Goal: Subscribe to service/newsletter

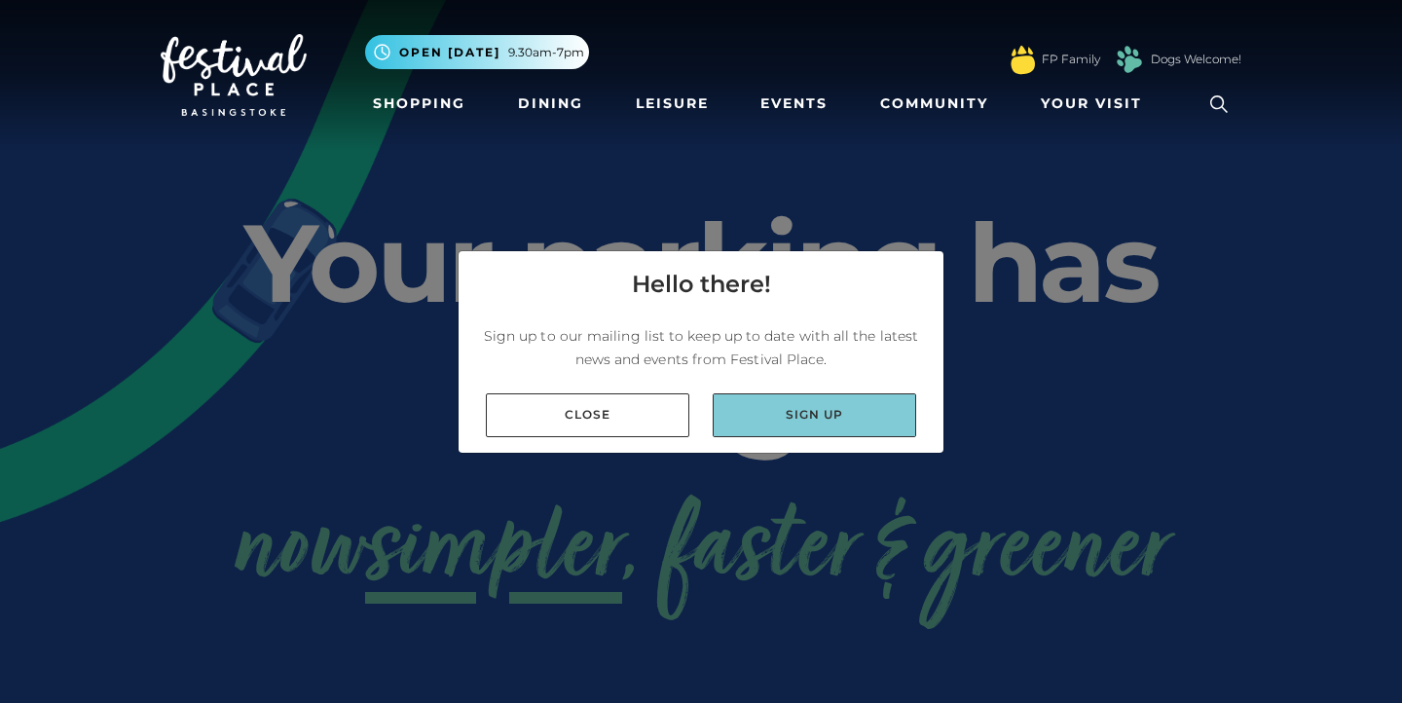
click at [830, 412] on link "Sign up" at bounding box center [815, 415] width 204 height 44
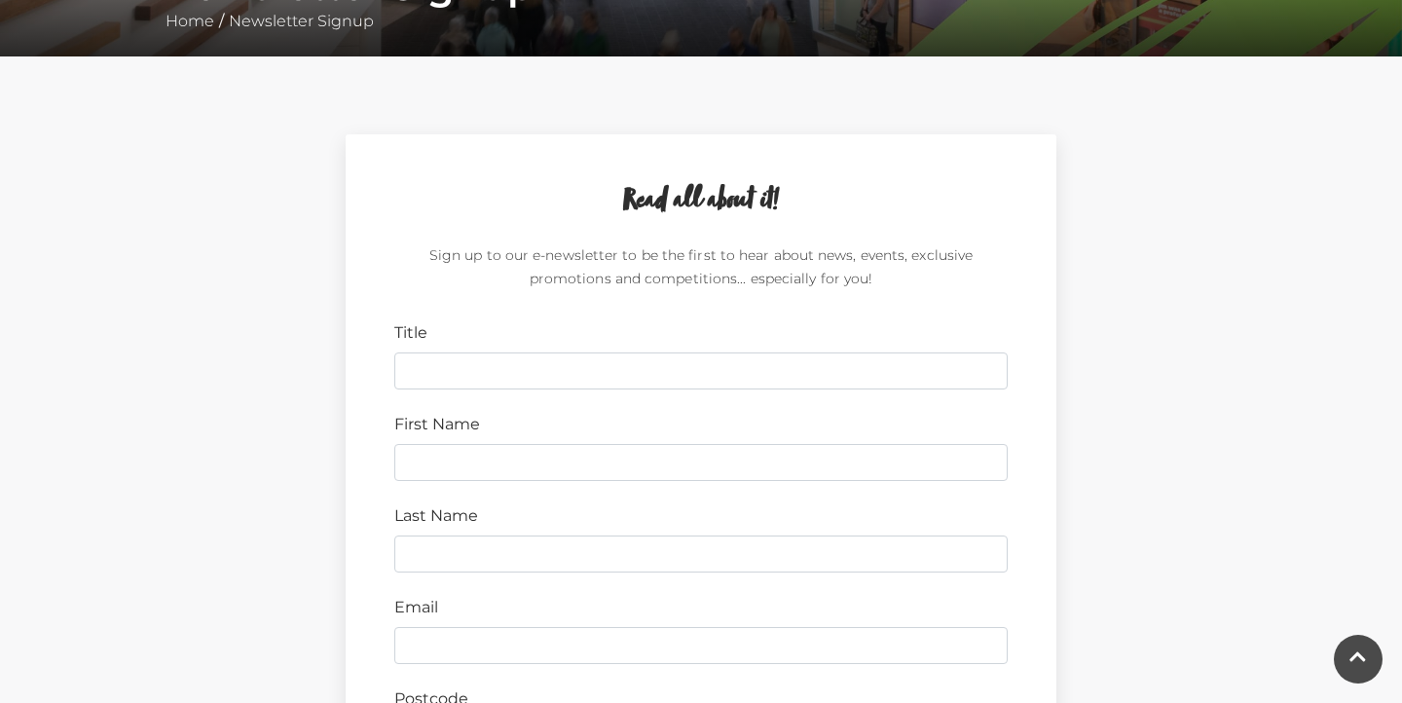
scroll to position [495, 0]
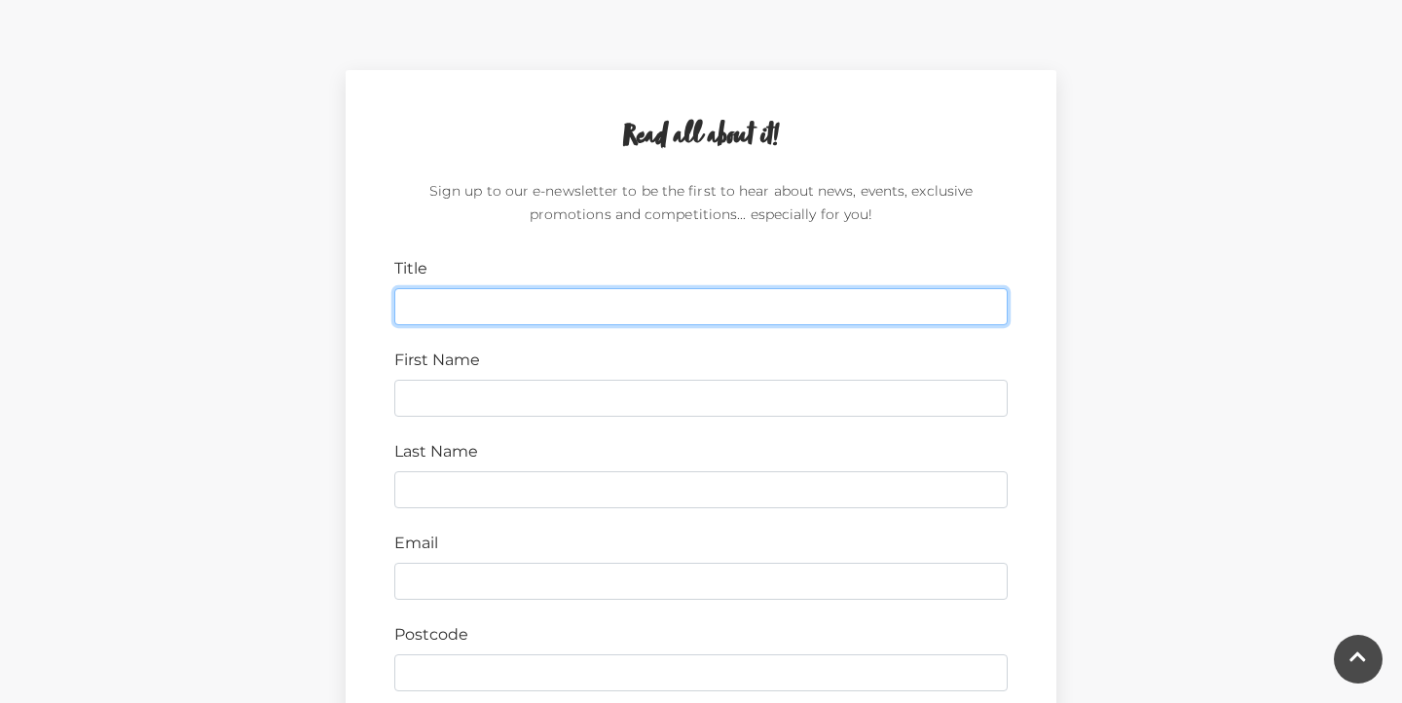
click at [698, 307] on input "Title" at bounding box center [700, 306] width 613 height 37
type input "MS"
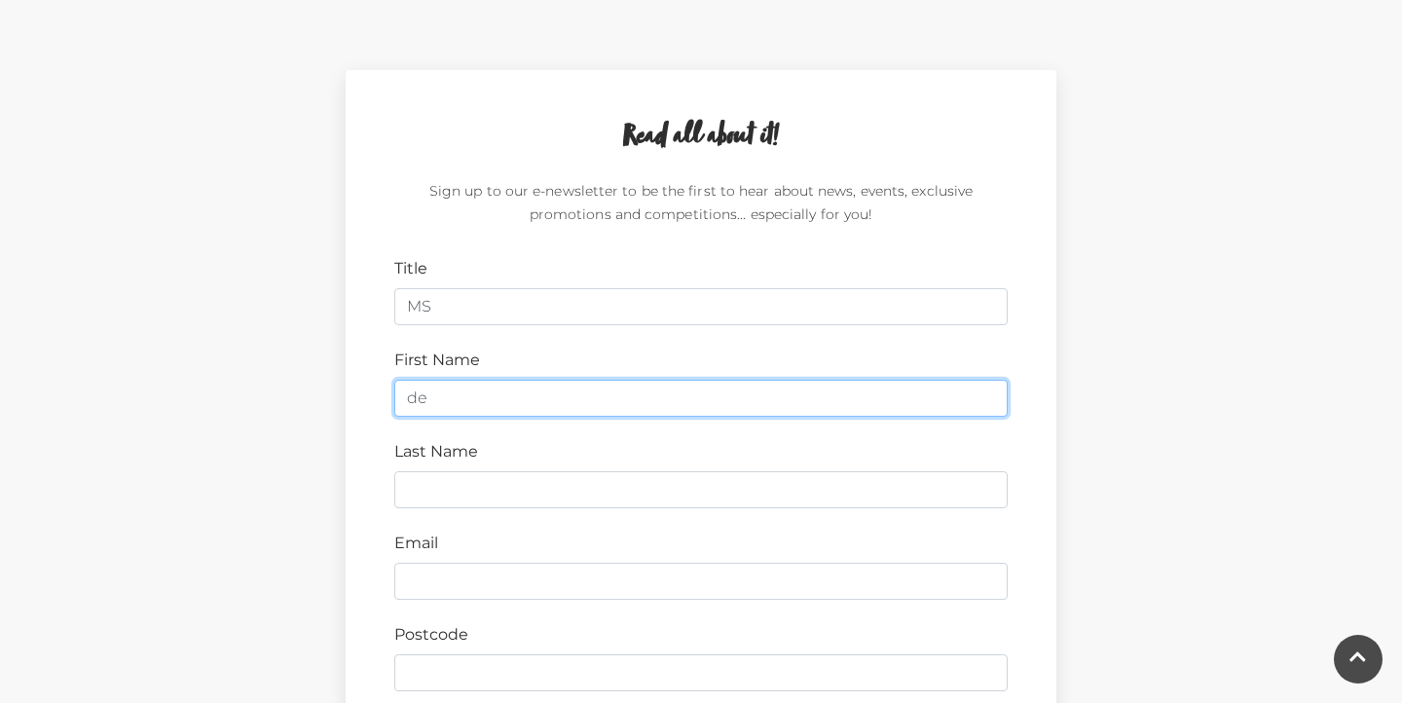
type input "d"
type input "DENISE"
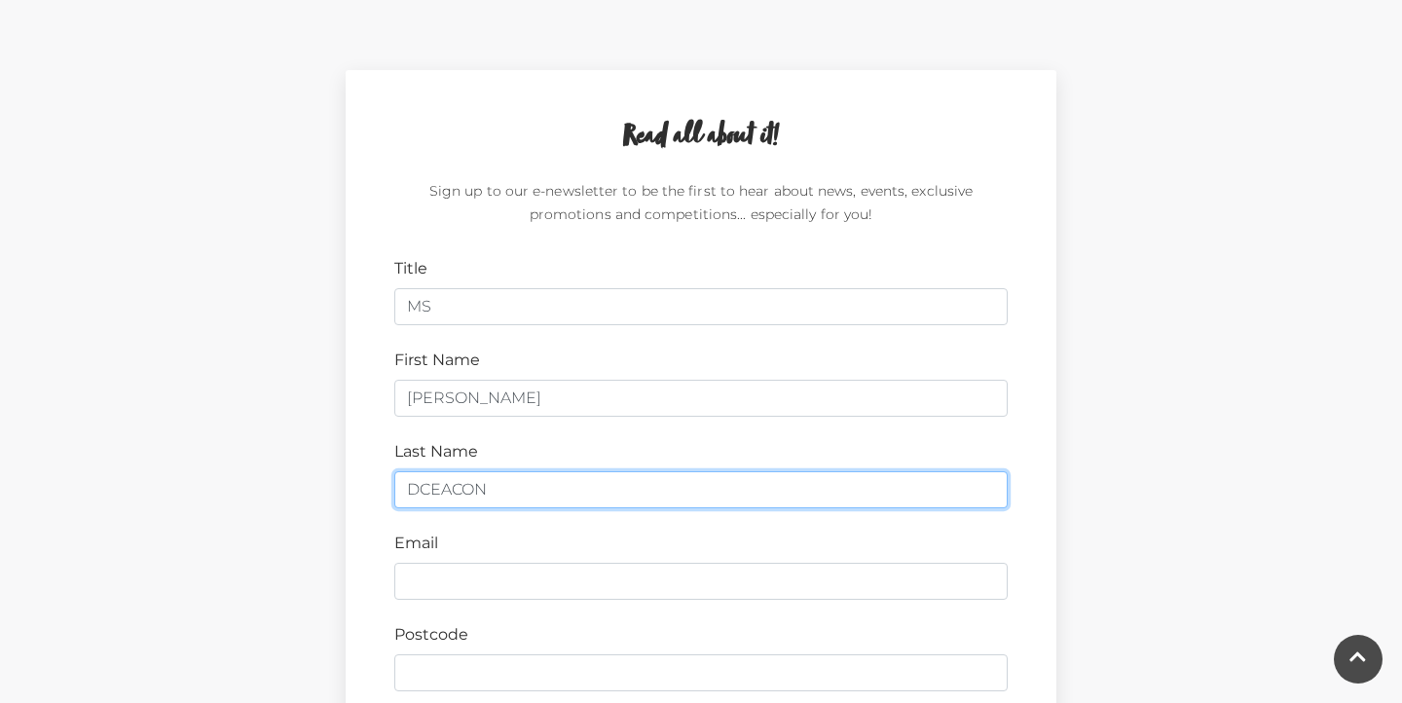
click at [431, 482] on input "DCEACON" at bounding box center [700, 489] width 613 height 37
type input "DEACON"
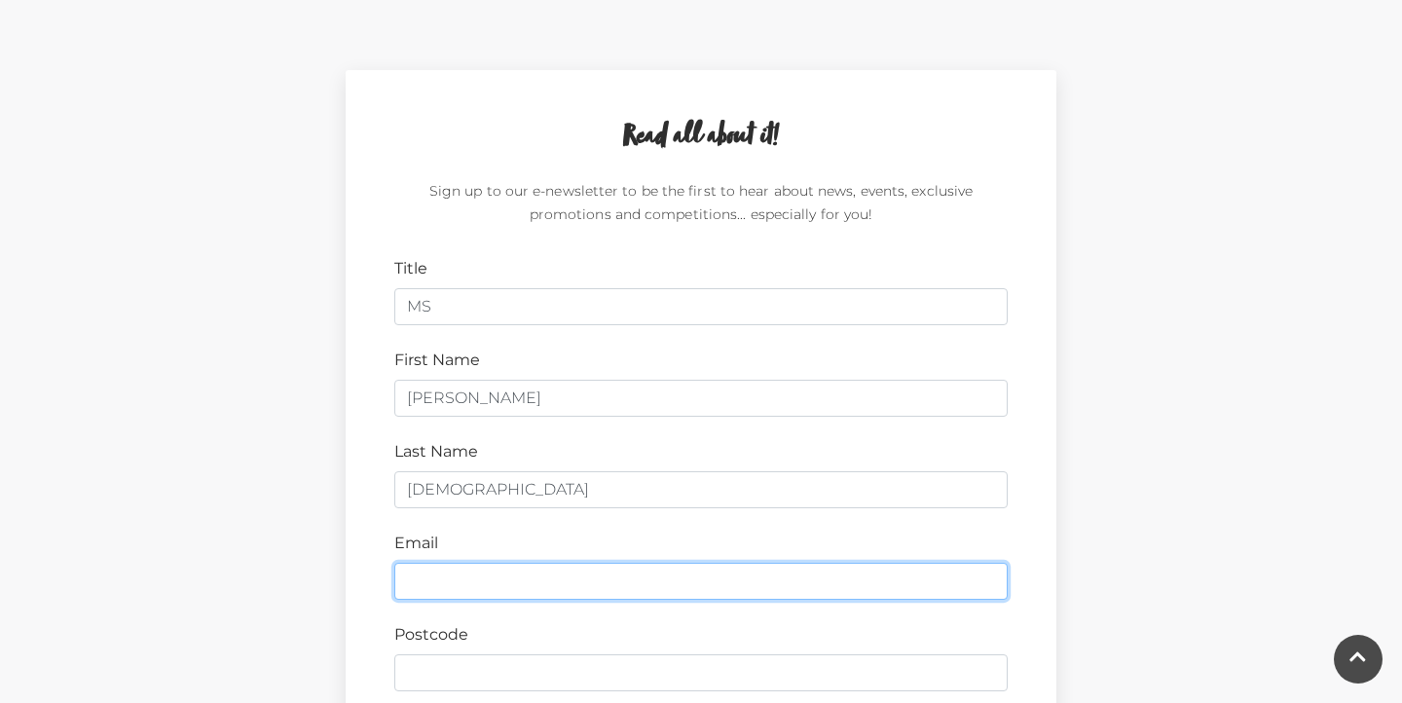
type input "denise.deacon@gmail.com"
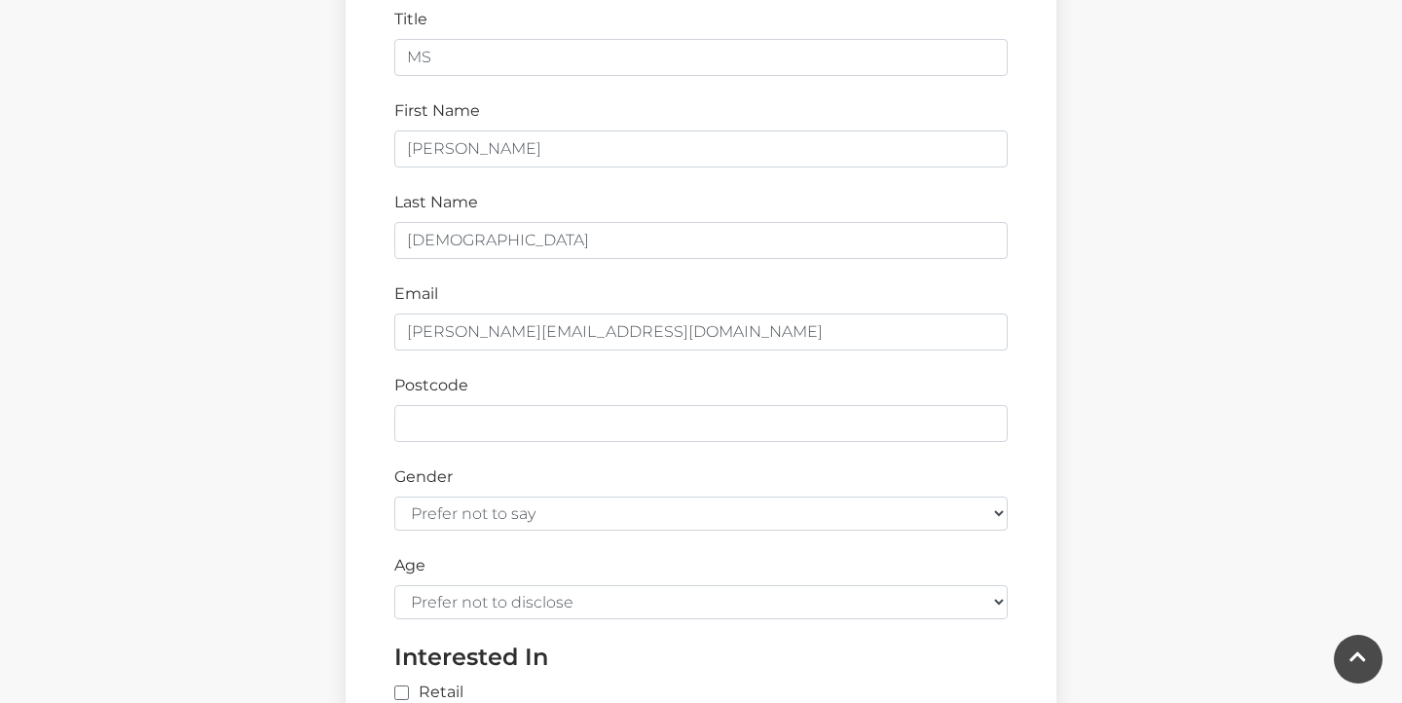
scroll to position [787, 0]
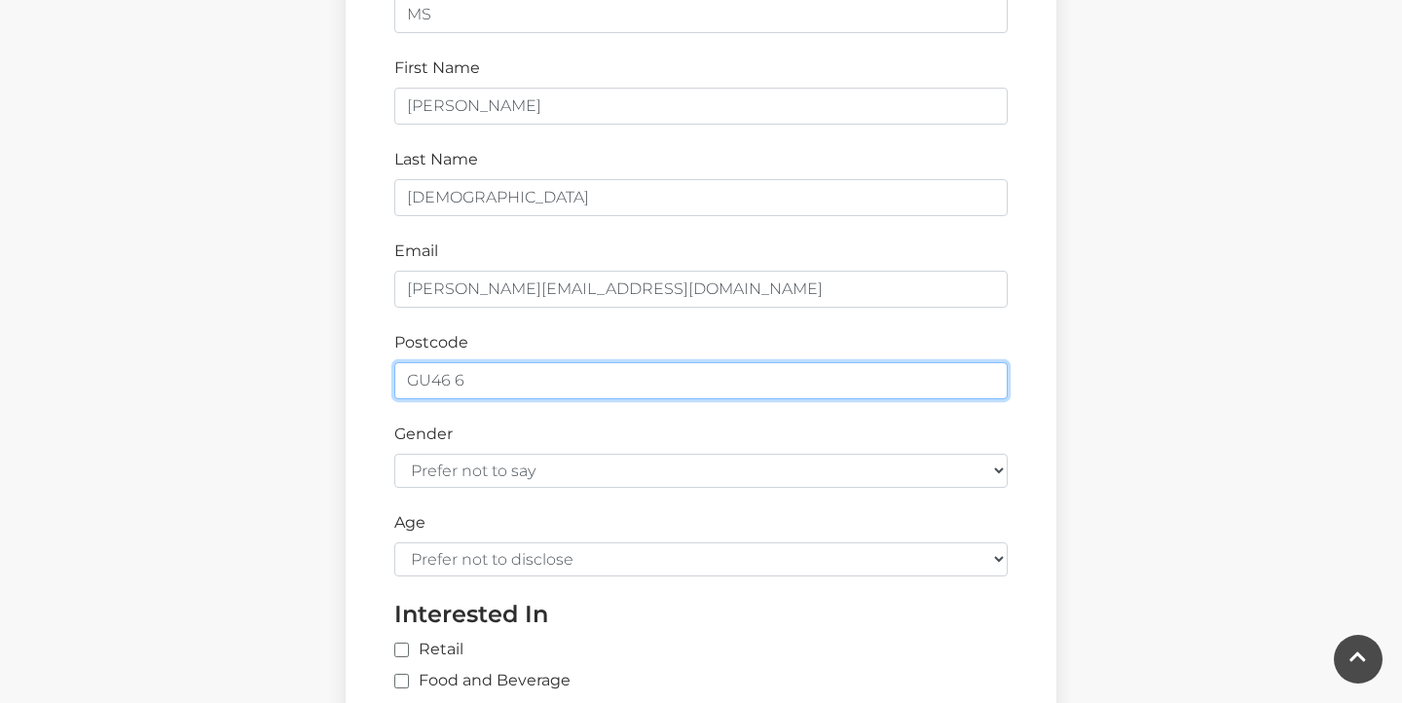
type input "GU46 6XH"
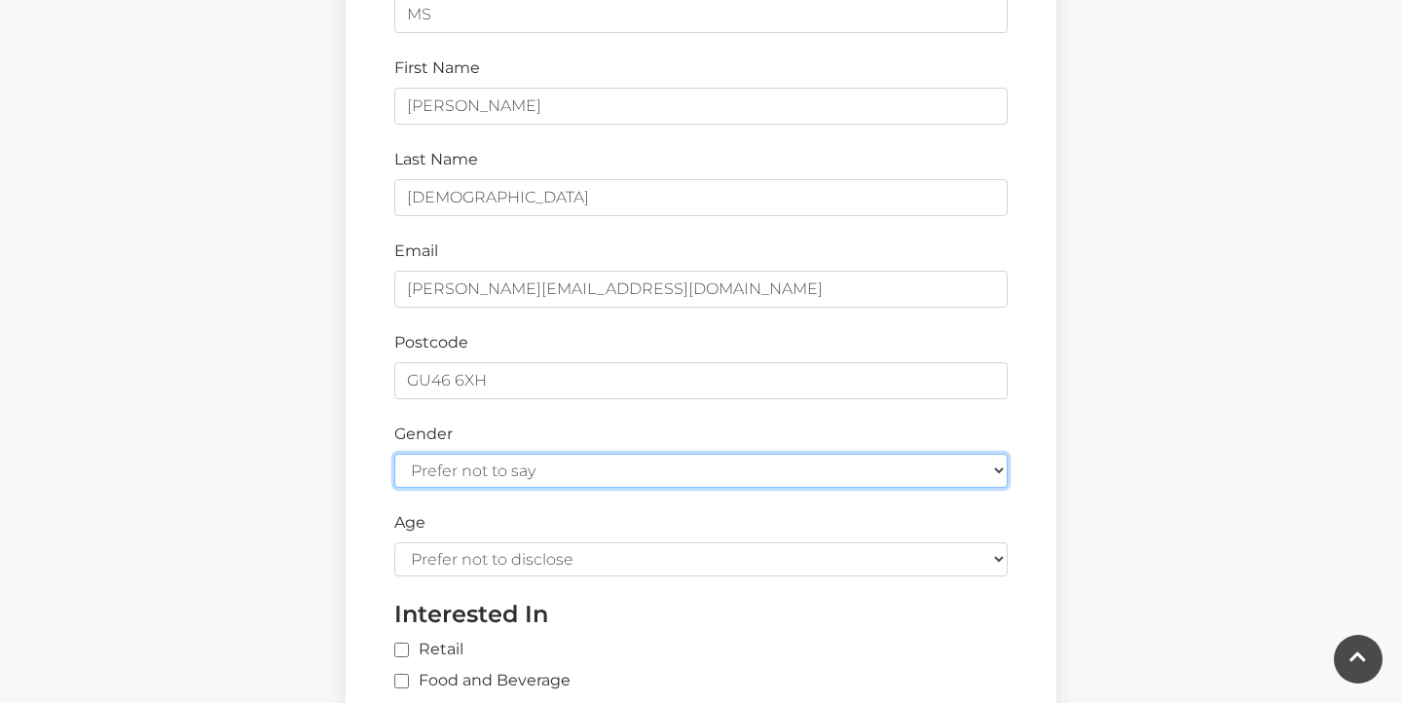
select select "female"
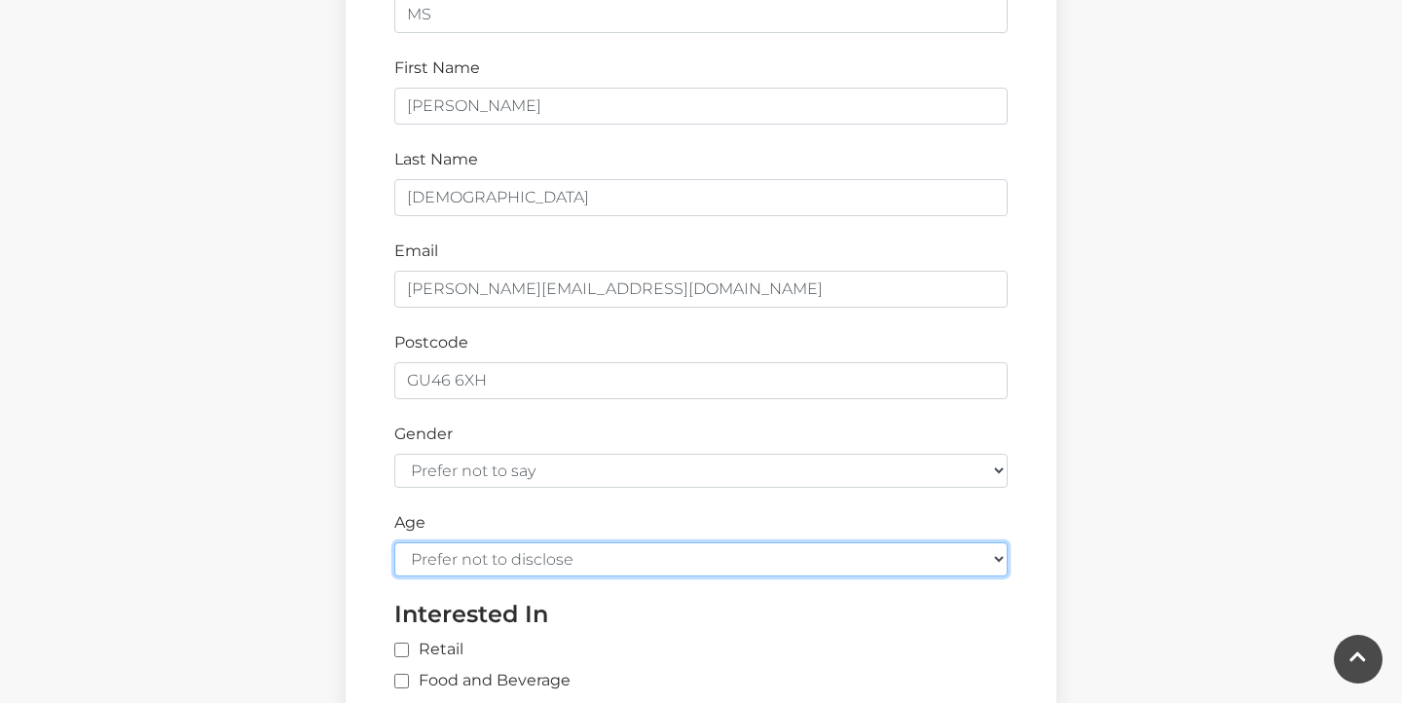
select select "55-64"
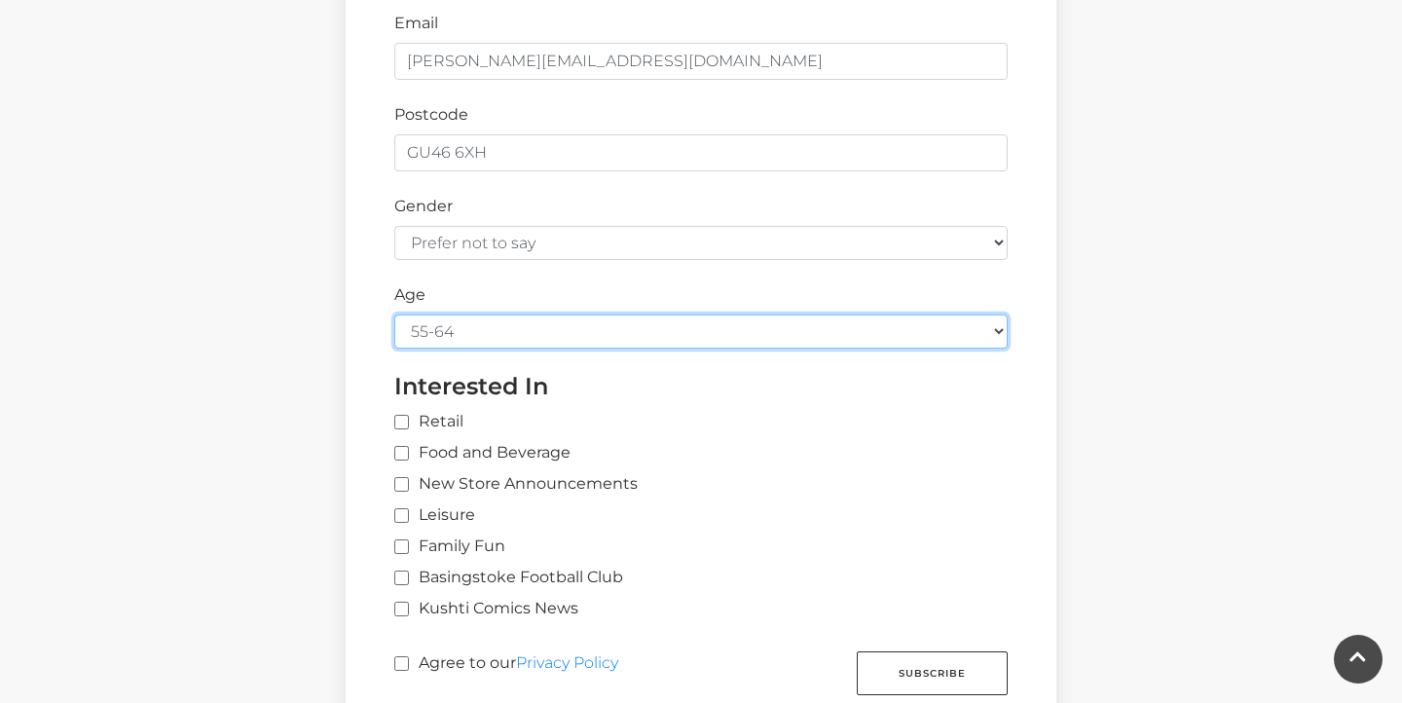
scroll to position [1017, 0]
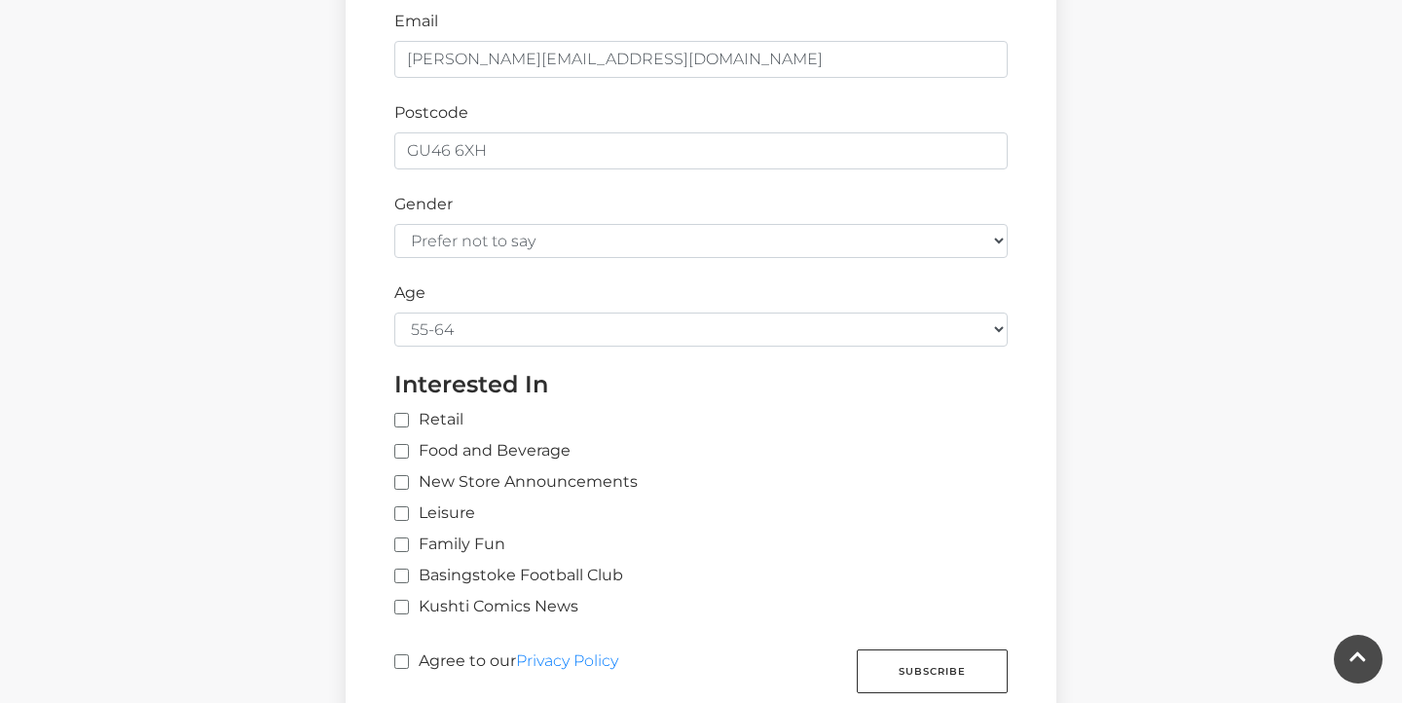
click at [403, 408] on label "Retail" at bounding box center [428, 419] width 69 height 23
click at [403, 415] on input "Retail" at bounding box center [715, 421] width 643 height 13
checkbox input "true"
click at [407, 439] on label "Food and Beverage" at bounding box center [482, 450] width 176 height 23
click at [407, 446] on input "Food and Beverage" at bounding box center [400, 452] width 13 height 13
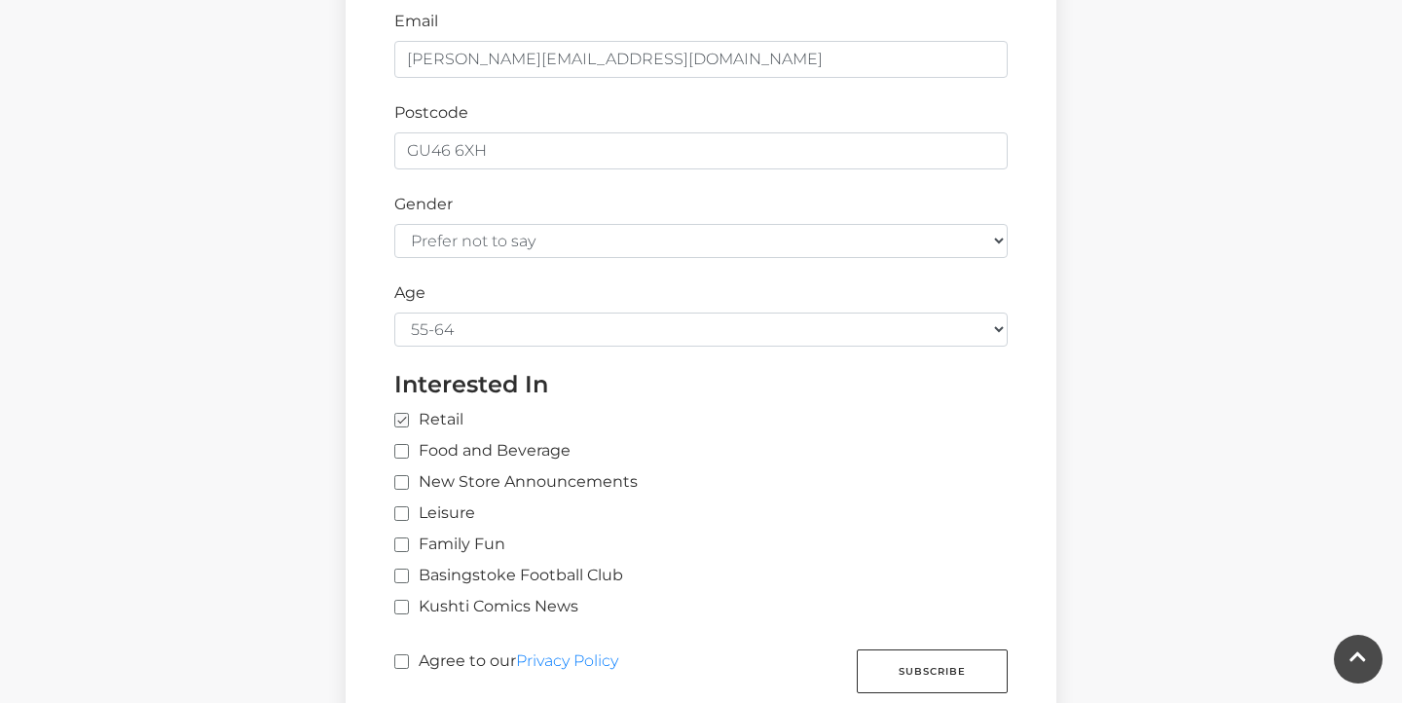
checkbox input "true"
click at [405, 477] on input "New Store Announcements" at bounding box center [400, 483] width 13 height 13
checkbox input "true"
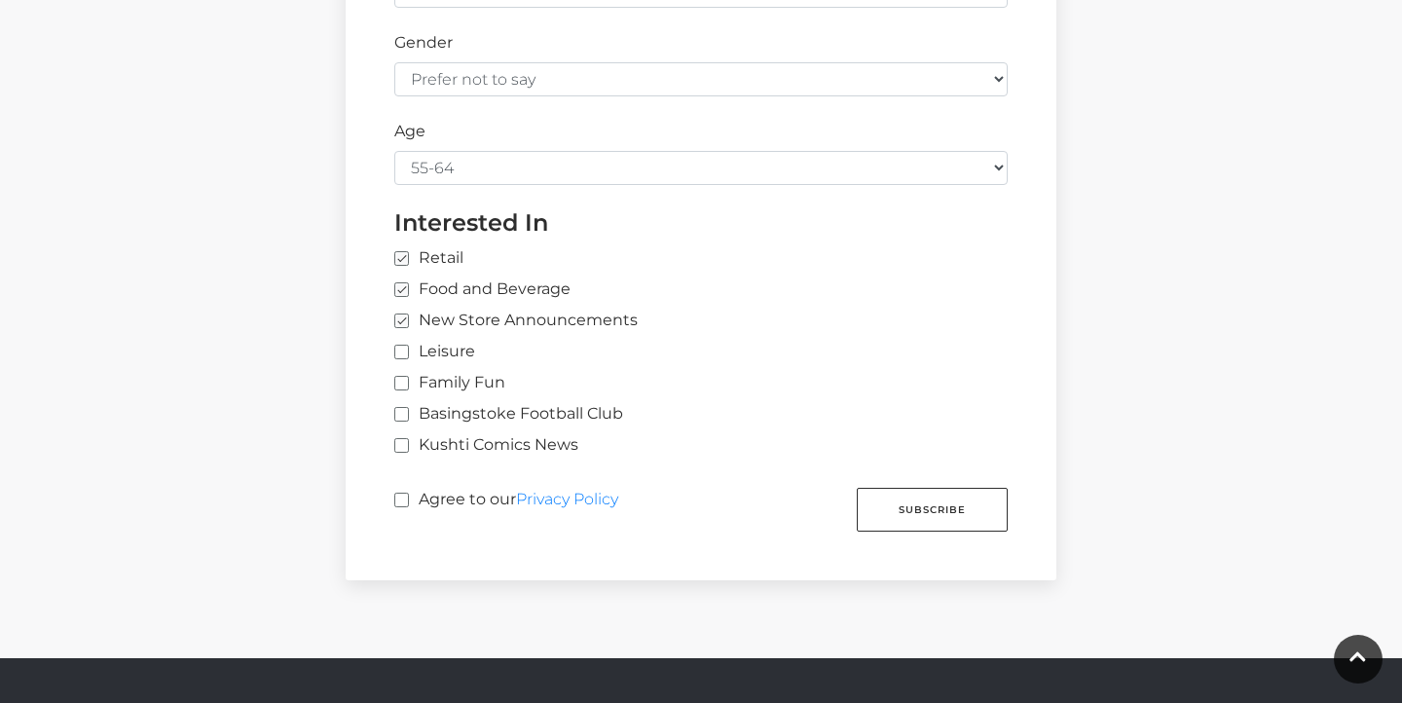
scroll to position [1184, 0]
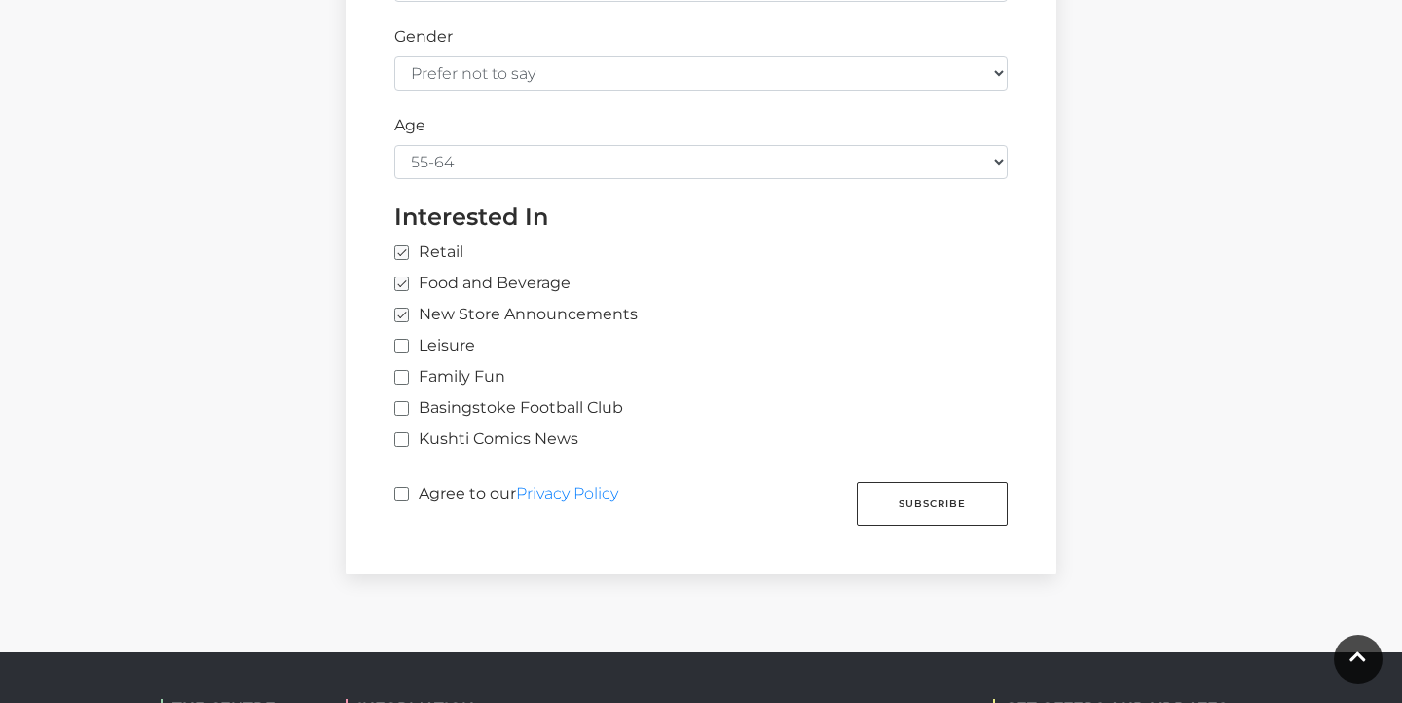
click at [401, 489] on input "Agree to our Privacy Policy" at bounding box center [400, 495] width 13 height 13
checkbox input "true"
click at [941, 482] on button "Subscribe" at bounding box center [932, 504] width 151 height 44
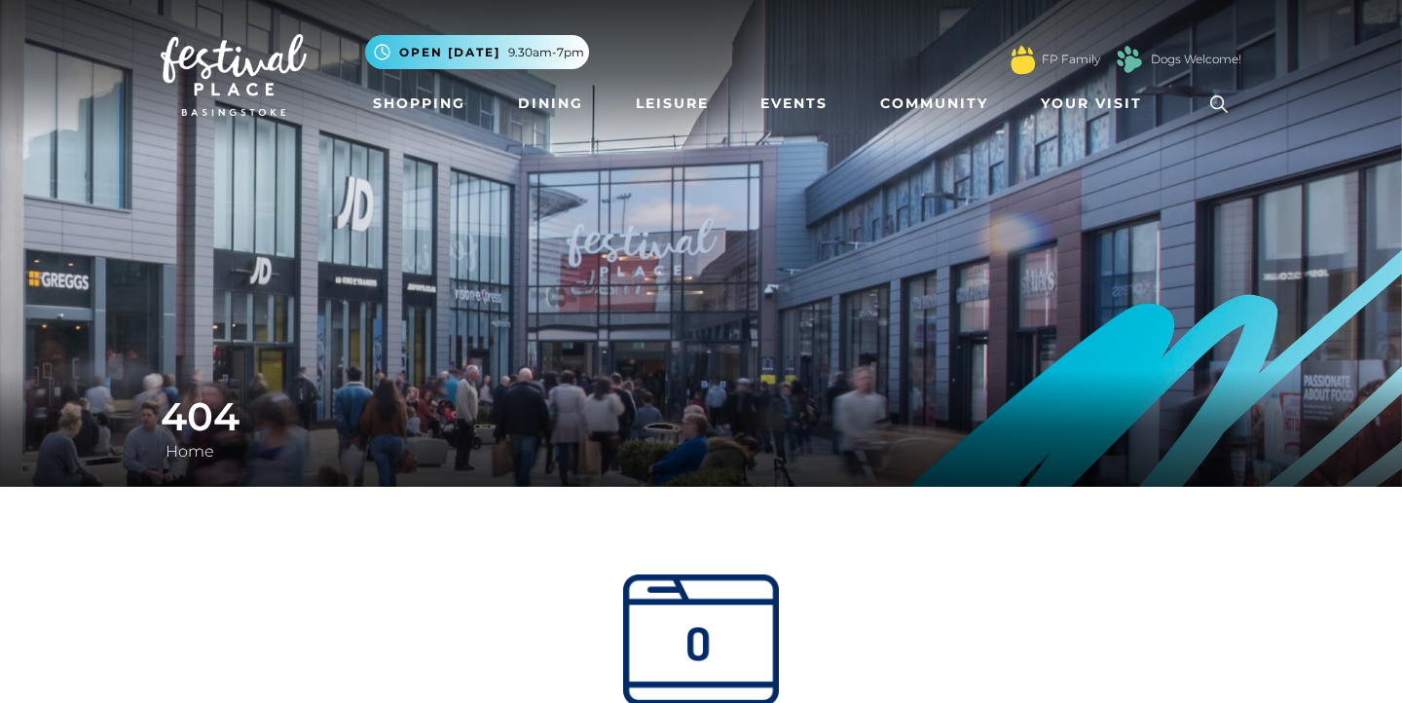
click at [222, 74] on img at bounding box center [234, 75] width 146 height 82
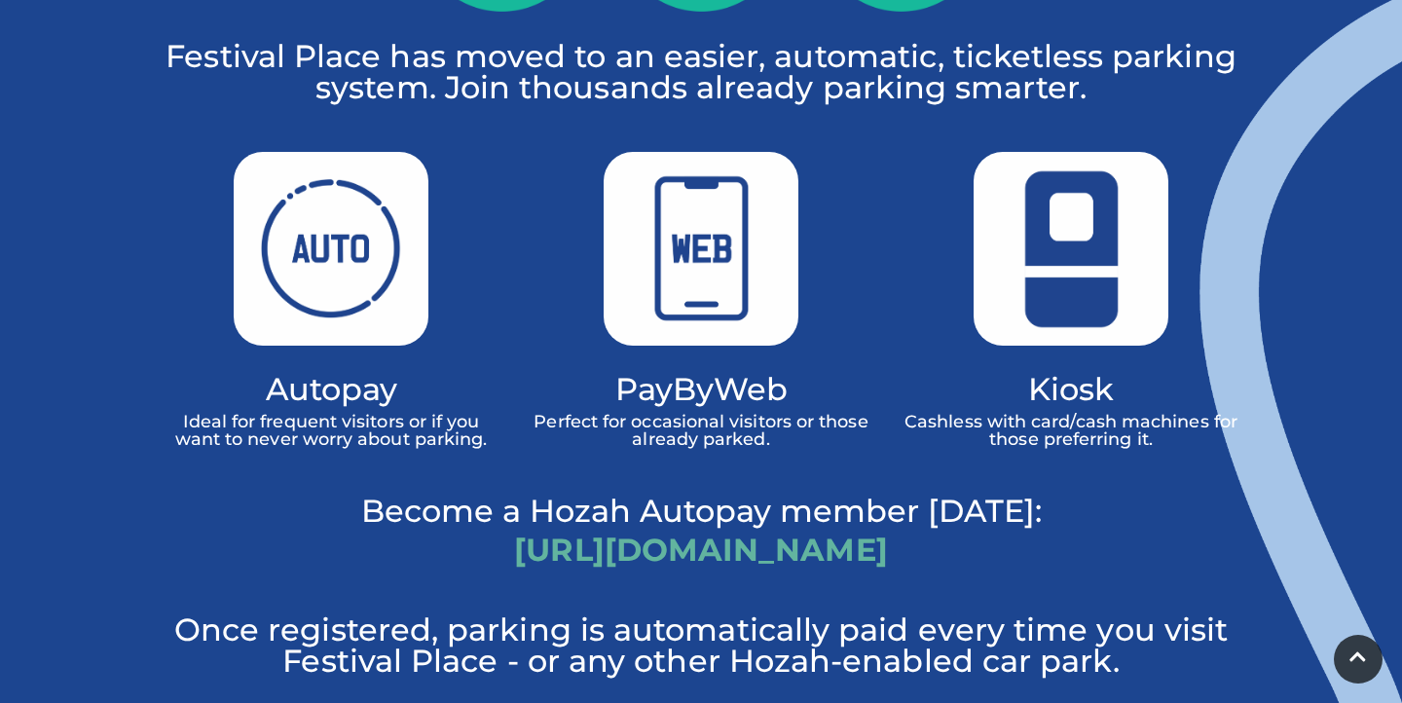
scroll to position [1289, 0]
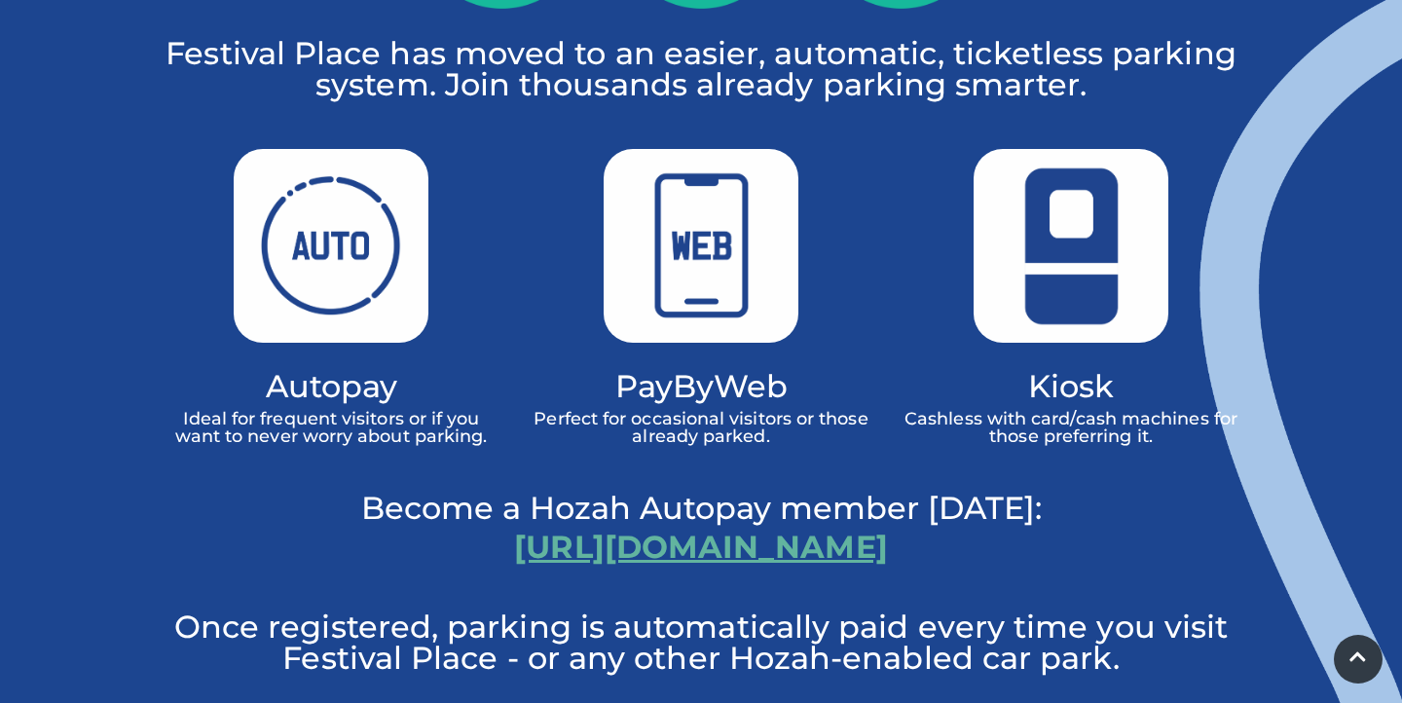
click at [673, 528] on link "[URL][DOMAIN_NAME]" at bounding box center [700, 547] width 373 height 38
